Goal: Information Seeking & Learning: Understand process/instructions

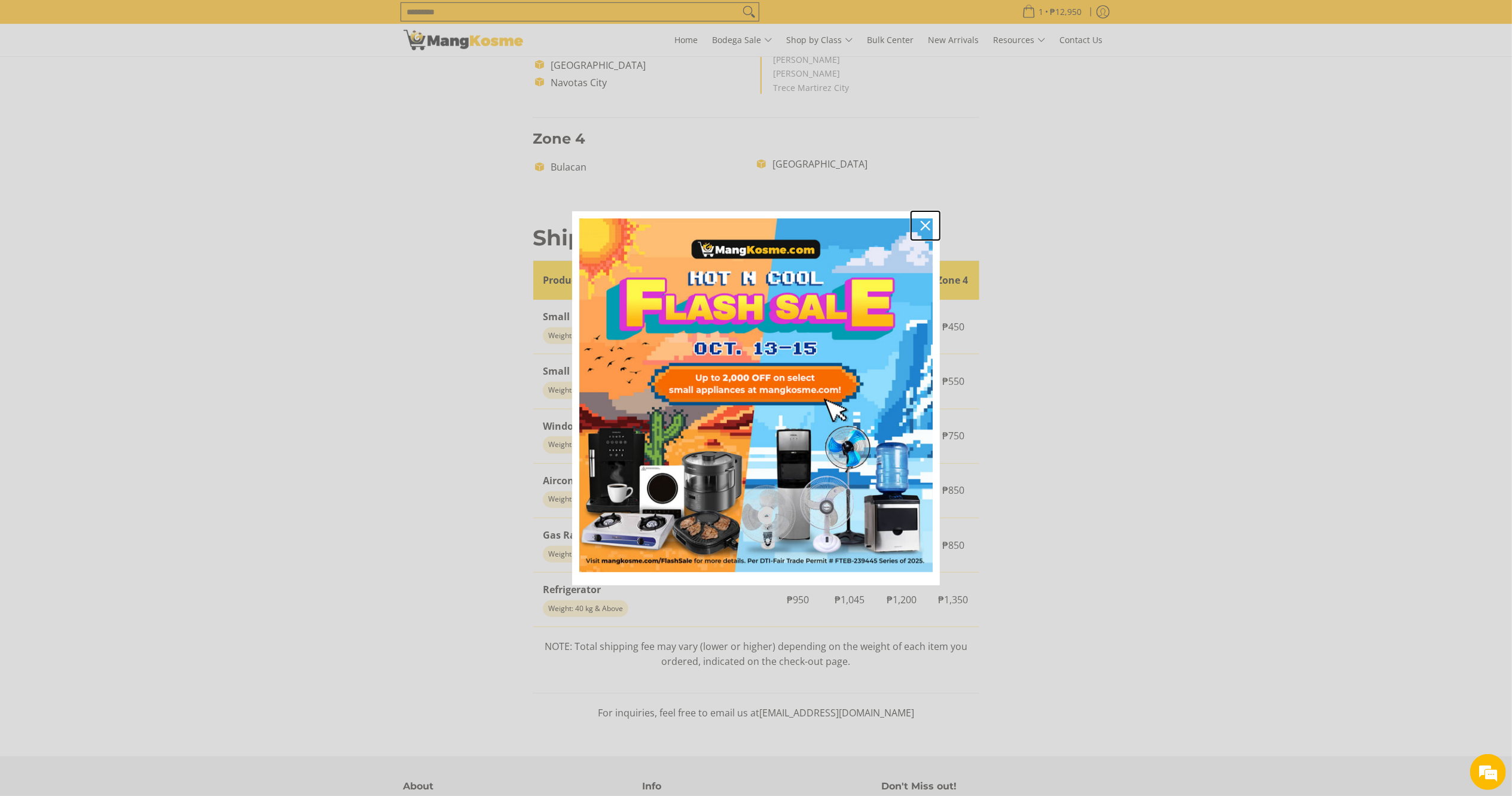
click at [930, 220] on div "Close" at bounding box center [925, 225] width 19 height 19
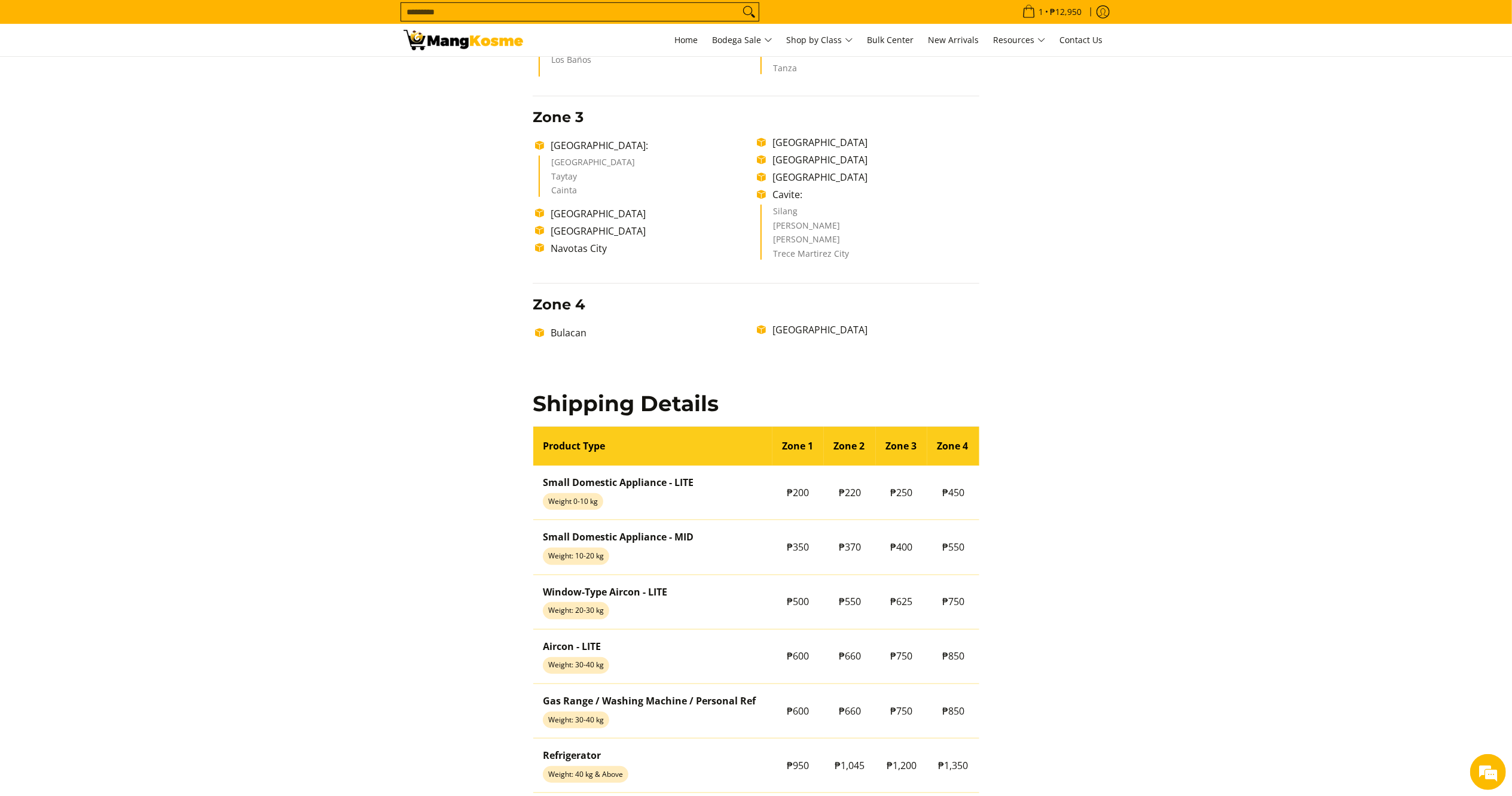
scroll to position [757, 0]
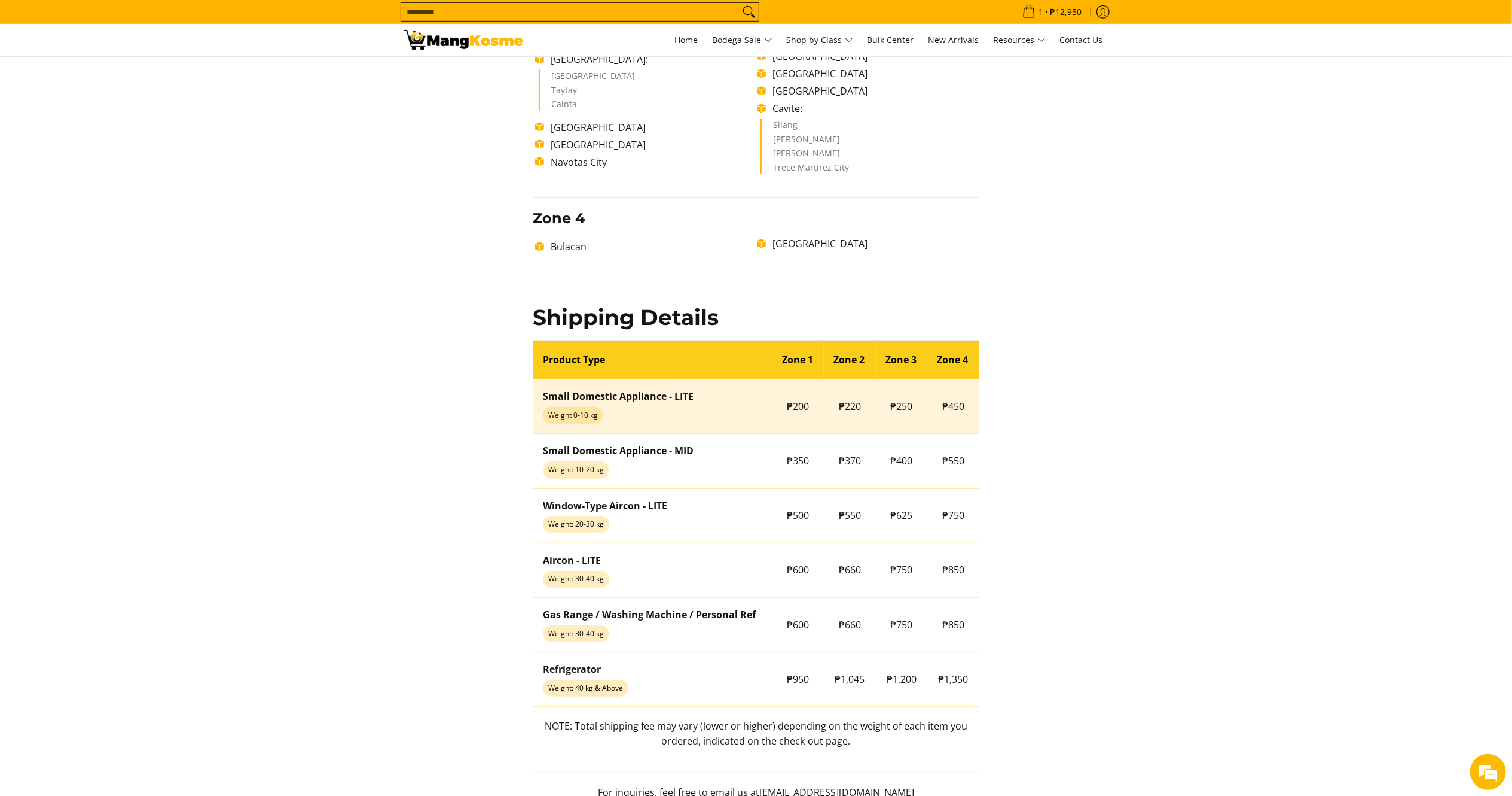
click at [788, 404] on td "₱200" at bounding box center [798, 407] width 52 height 55
click at [796, 406] on td "₱200" at bounding box center [798, 407] width 52 height 55
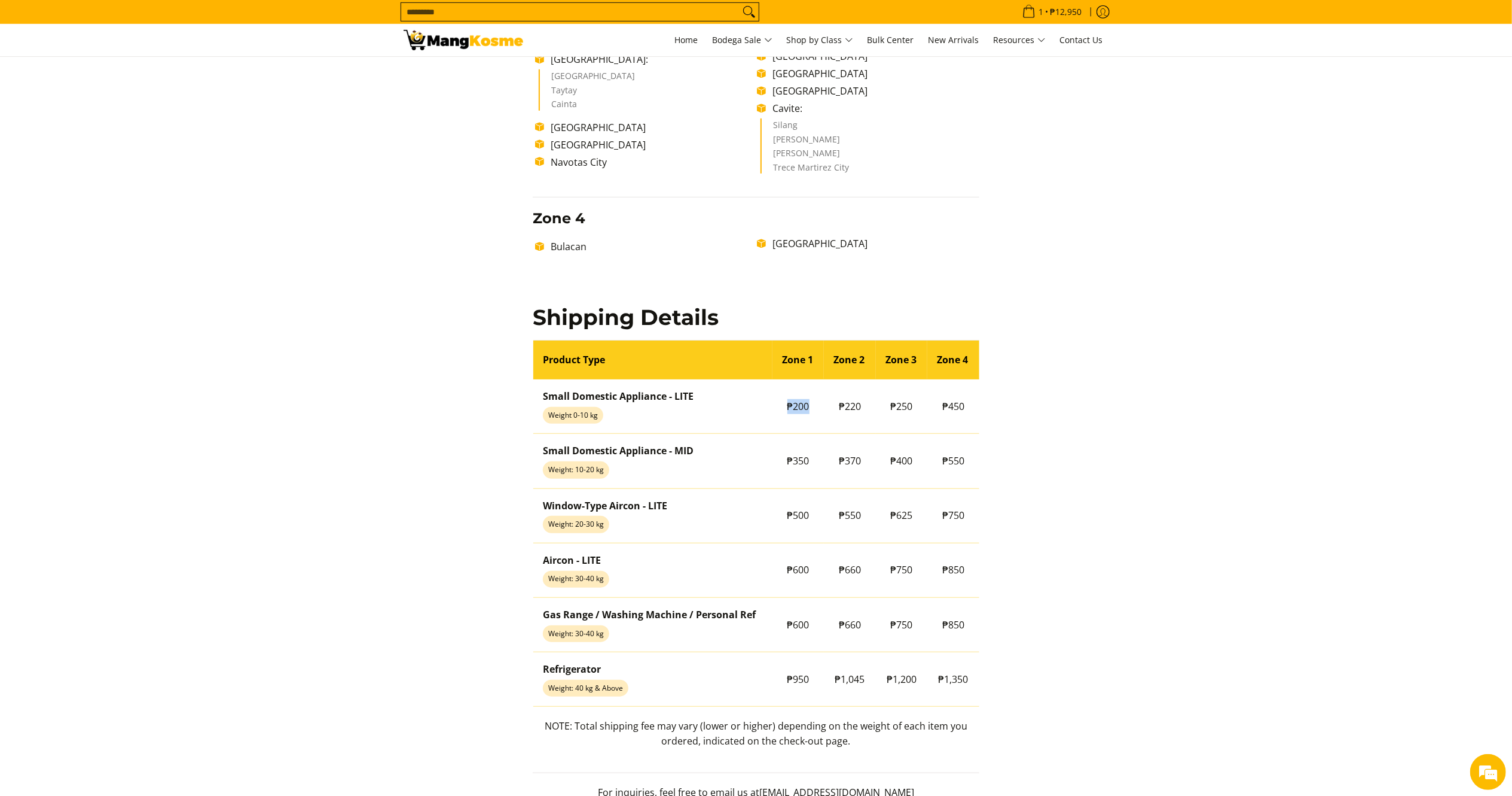
copy tr "₱200"
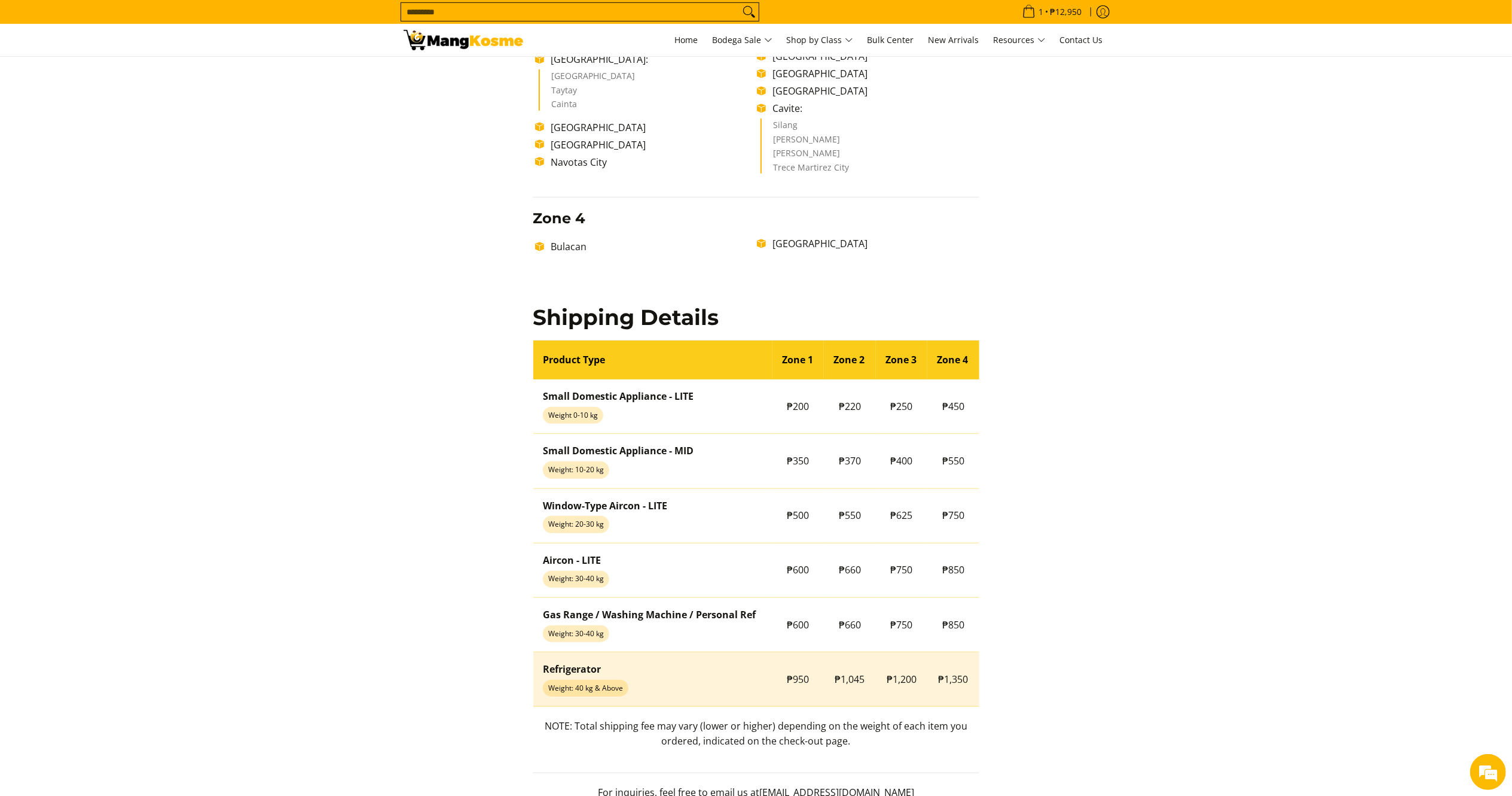
click at [805, 682] on span "₱950" at bounding box center [798, 679] width 22 height 13
drag, startPoint x: 792, startPoint y: 674, endPoint x: 811, endPoint y: 677, distance: 19.2
click at [811, 677] on td "₱950" at bounding box center [798, 679] width 52 height 55
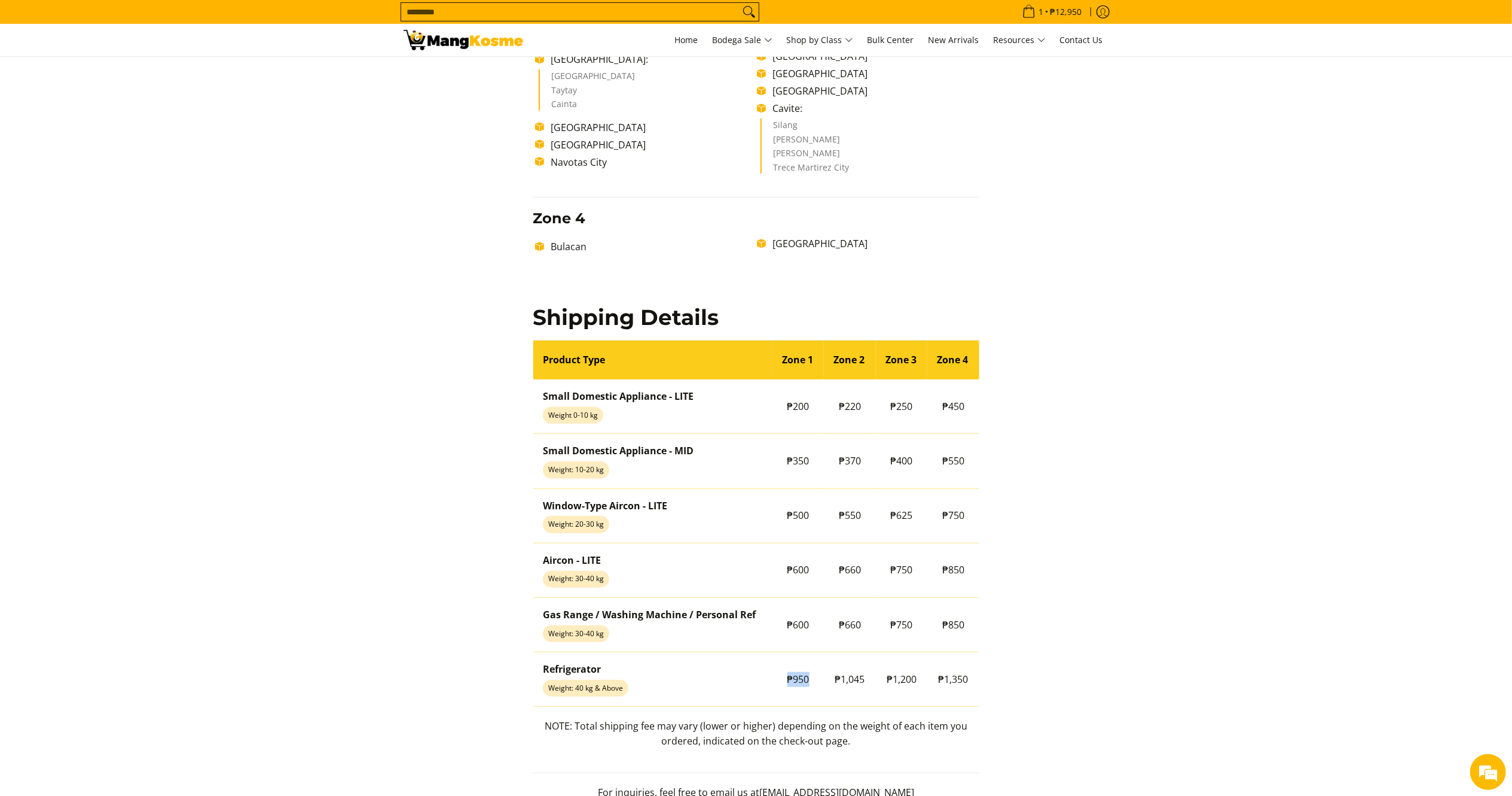
copy span "₱950"
click at [747, 724] on p "NOTE: Total shipping fee may vary (lower or higher) depending on the weight of …" at bounding box center [756, 739] width 447 height 42
click at [747, 722] on p "NOTE: Total shipping fee may vary (lower or higher) depending on the weight of …" at bounding box center [756, 739] width 447 height 42
click at [748, 727] on p "NOTE: Total shipping fee may vary (lower or higher) depending on the weight of …" at bounding box center [756, 739] width 447 height 42
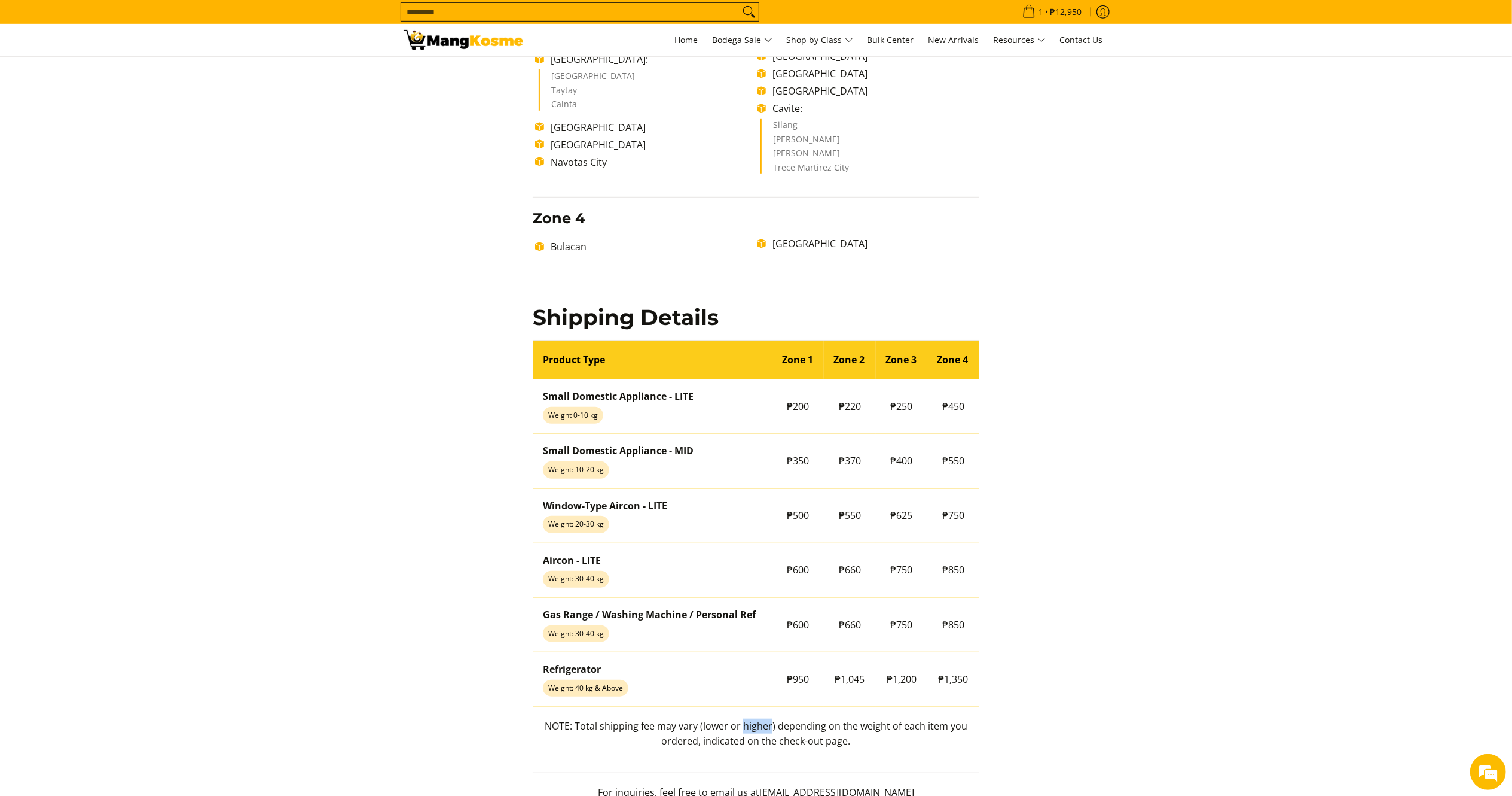
click at [748, 727] on p "NOTE: Total shipping fee may vary (lower or higher) depending on the weight of …" at bounding box center [756, 739] width 447 height 42
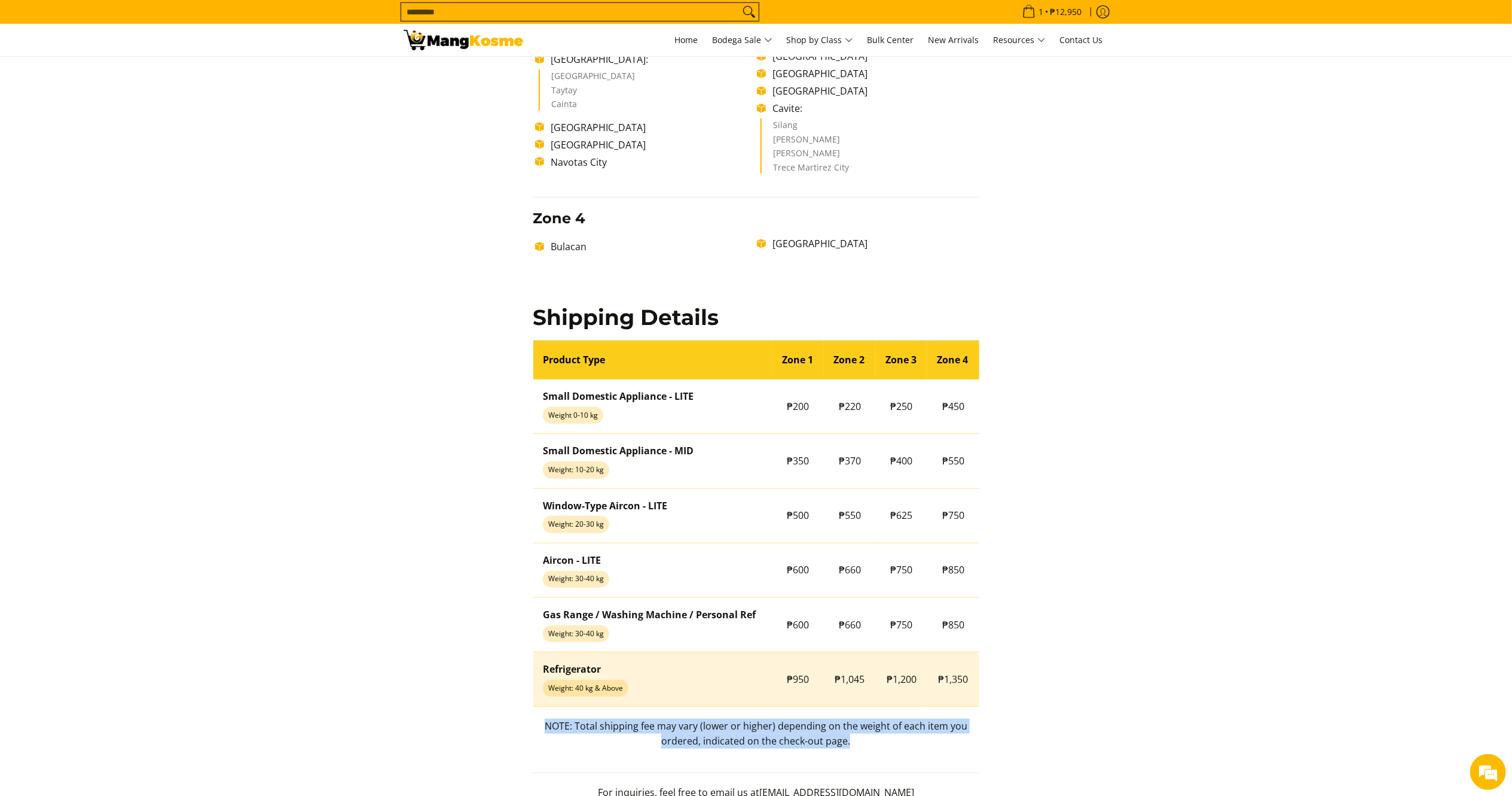
copy p "NOTE: Total shipping fee may vary (lower or higher) depending on the weight of …"
